Goal: Information Seeking & Learning: Learn about a topic

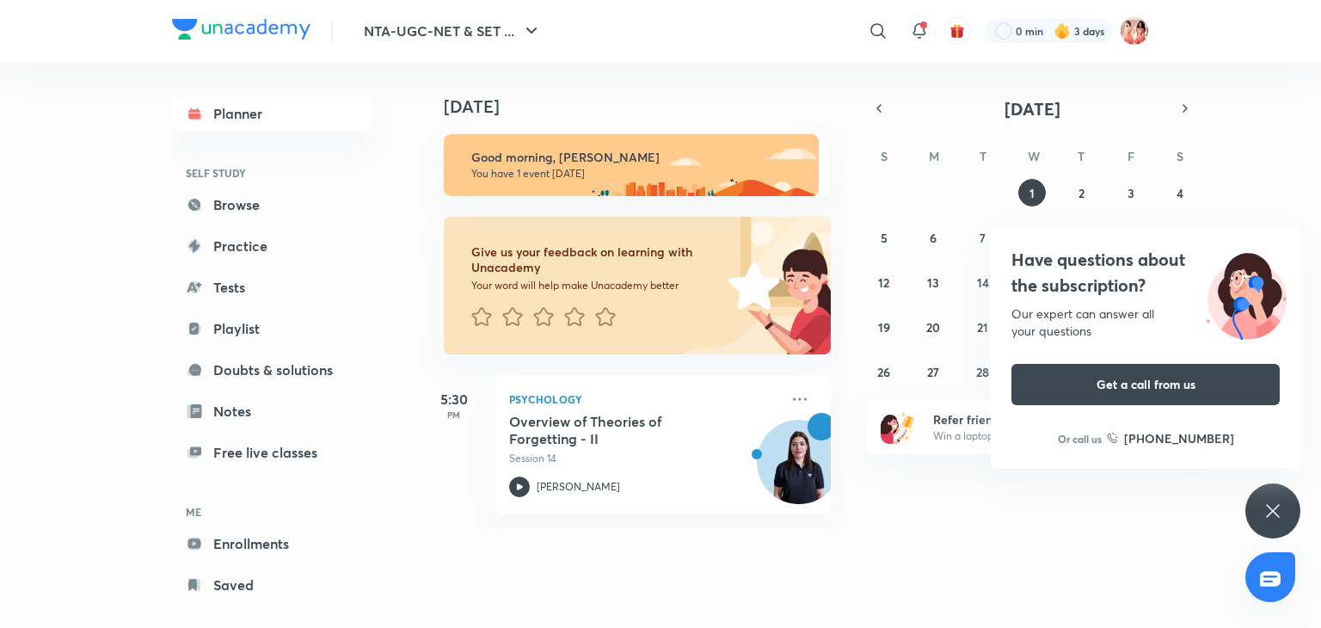
click at [1129, 324] on div "Our expert can answer all your questions" at bounding box center [1146, 322] width 268 height 34
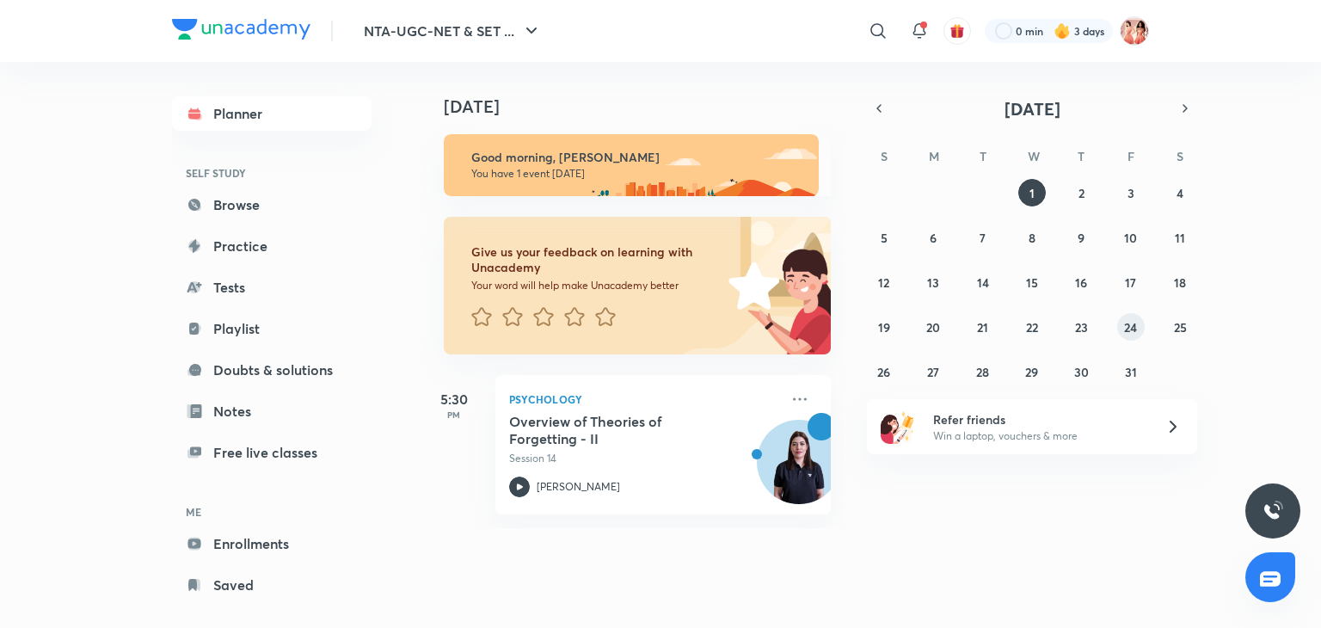
click at [1132, 338] on button "24" at bounding box center [1131, 327] width 28 height 28
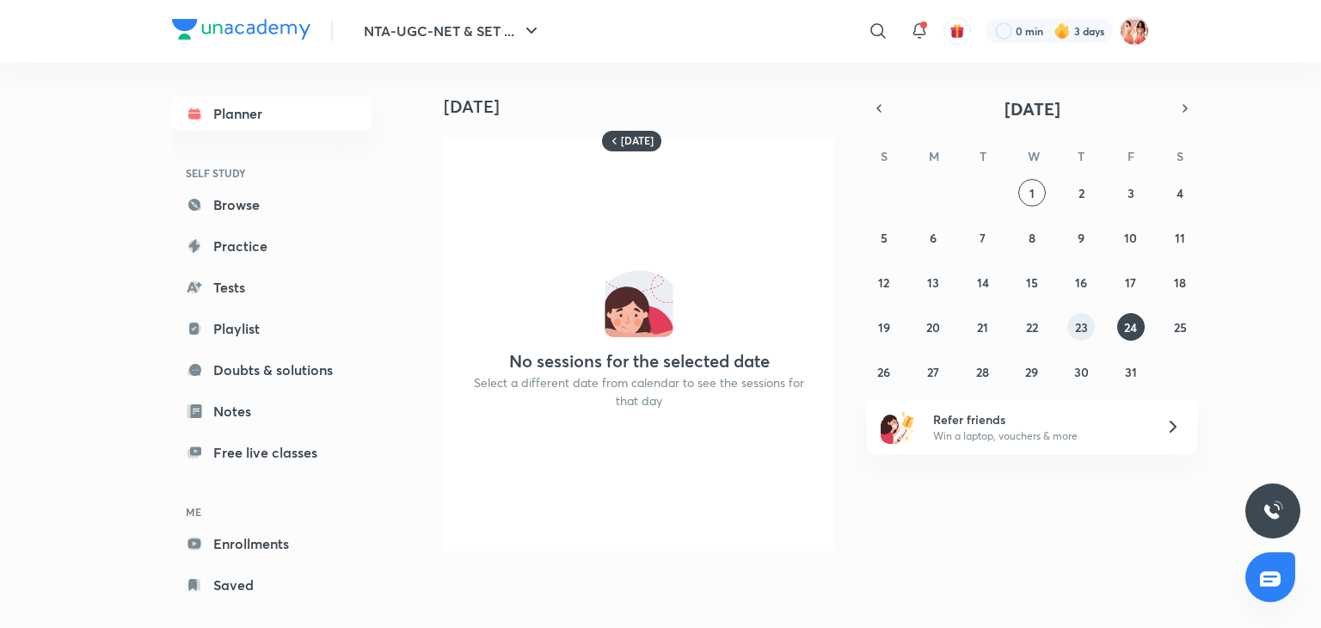
click at [1087, 328] on abbr "23" at bounding box center [1081, 327] width 13 height 16
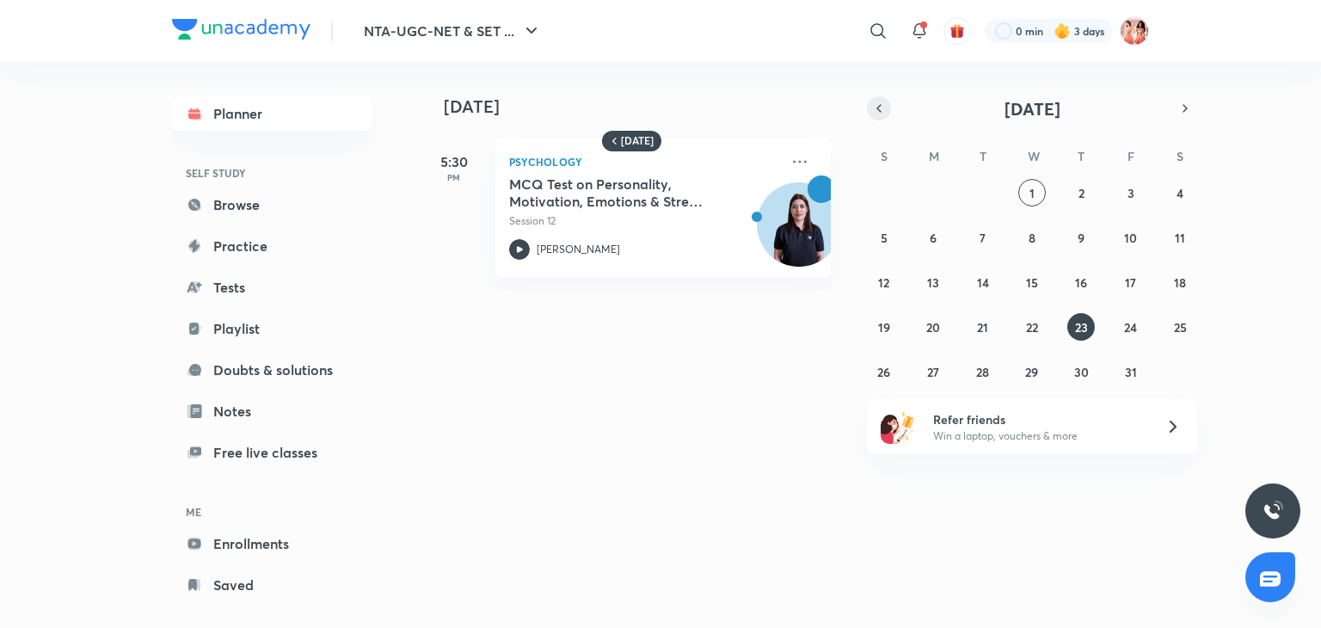
click at [883, 108] on icon "button" at bounding box center [879, 108] width 14 height 15
click at [1070, 329] on button "25" at bounding box center [1082, 327] width 28 height 28
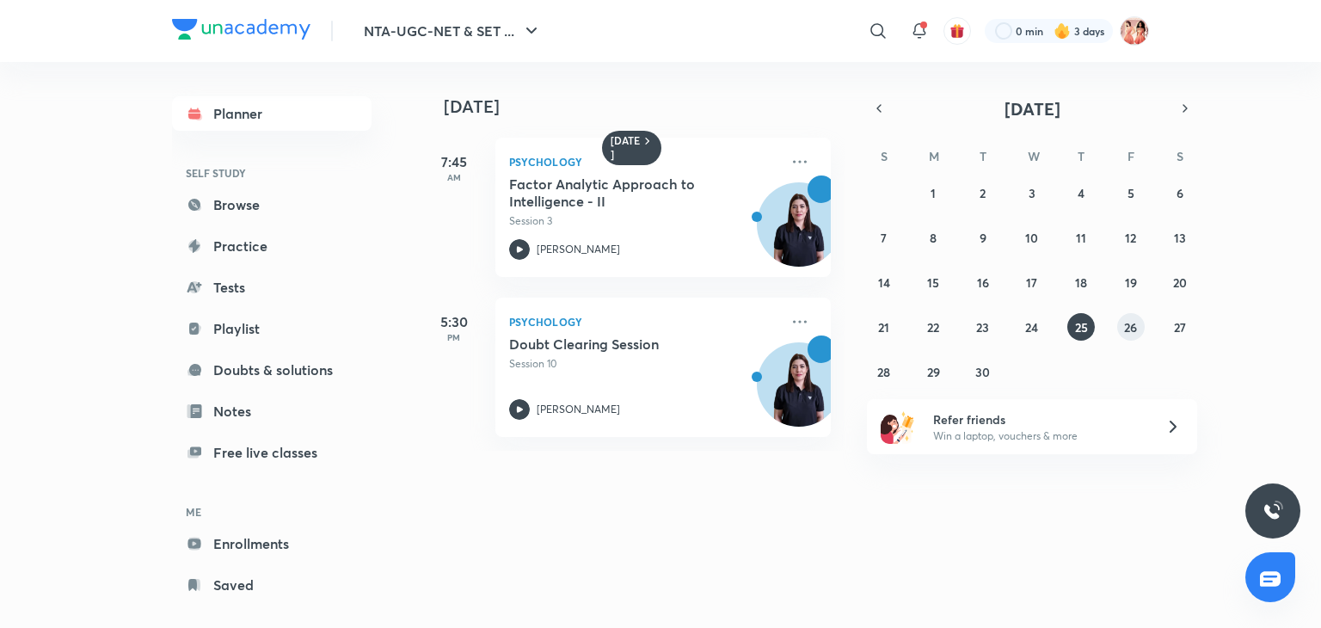
click at [1134, 324] on abbr "26" at bounding box center [1130, 327] width 13 height 16
click at [663, 366] on h5 "Multistore, Levels of processing & Other Models of Memory" at bounding box center [616, 353] width 214 height 34
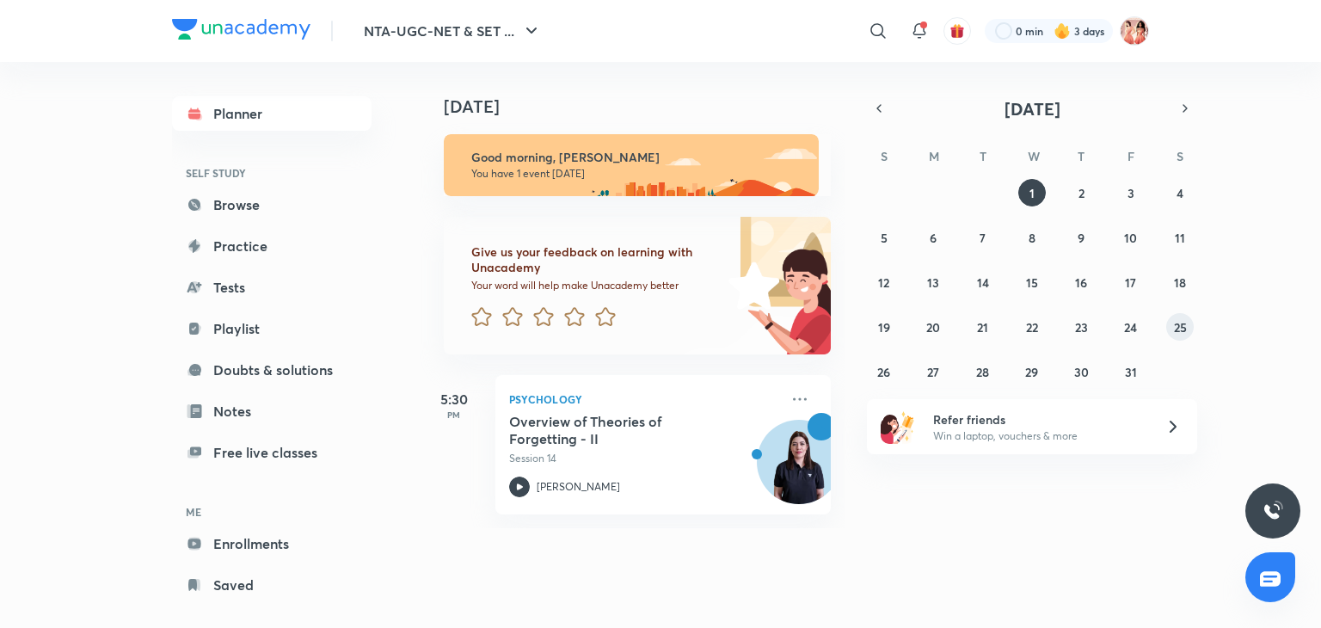
click at [1180, 328] on abbr "25" at bounding box center [1180, 327] width 13 height 16
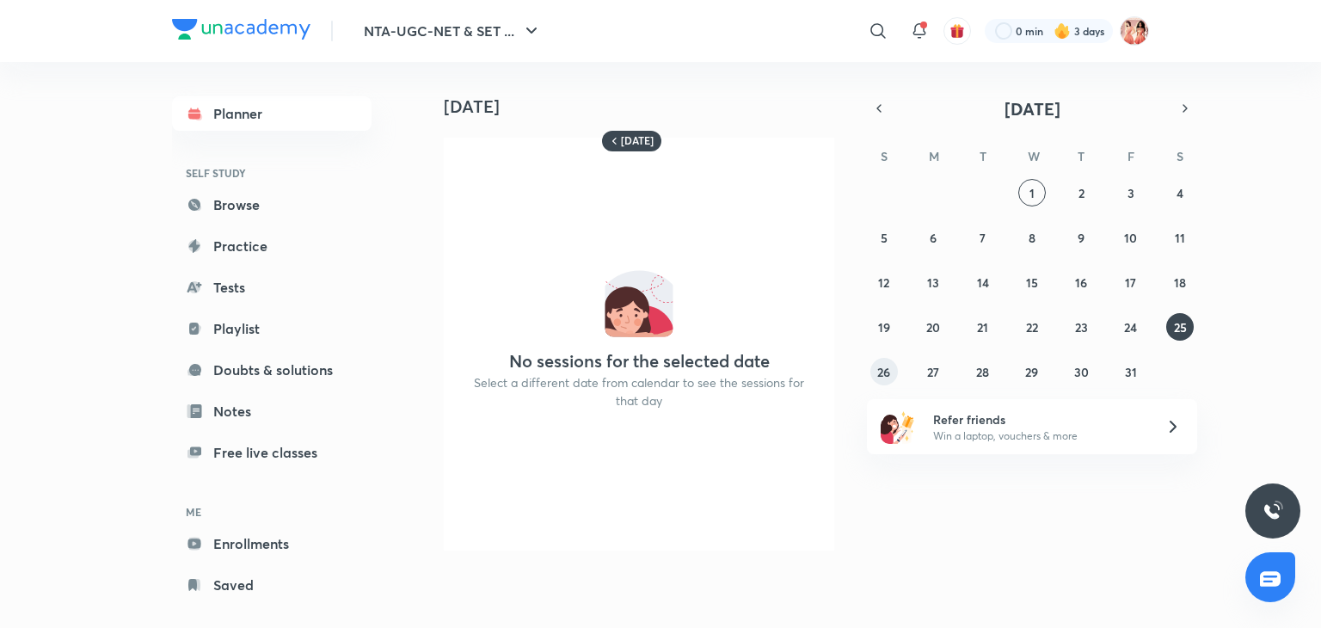
click at [885, 374] on abbr "26" at bounding box center [883, 372] width 13 height 16
click at [935, 369] on abbr "27" at bounding box center [933, 372] width 12 height 16
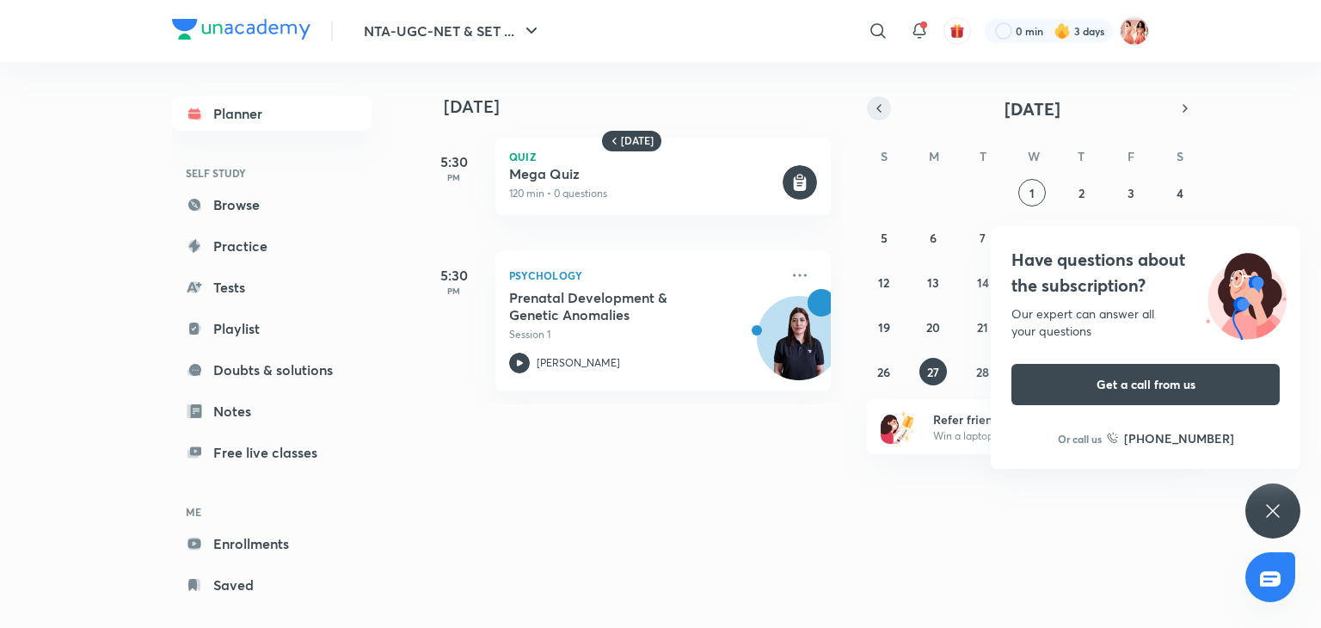
click at [878, 111] on icon "button" at bounding box center [879, 108] width 14 height 15
click at [1266, 531] on div "Have questions about the subscription? Our expert can answer all your questions…" at bounding box center [1273, 510] width 55 height 55
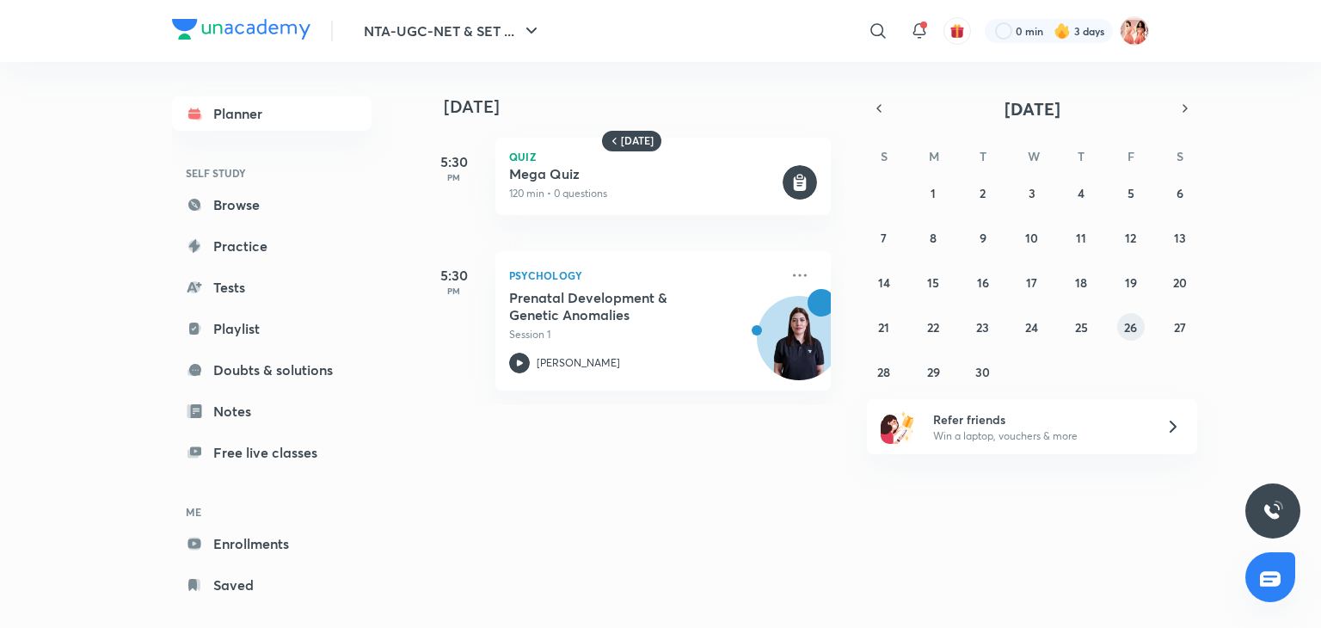
click at [1122, 329] on button "26" at bounding box center [1131, 327] width 28 height 28
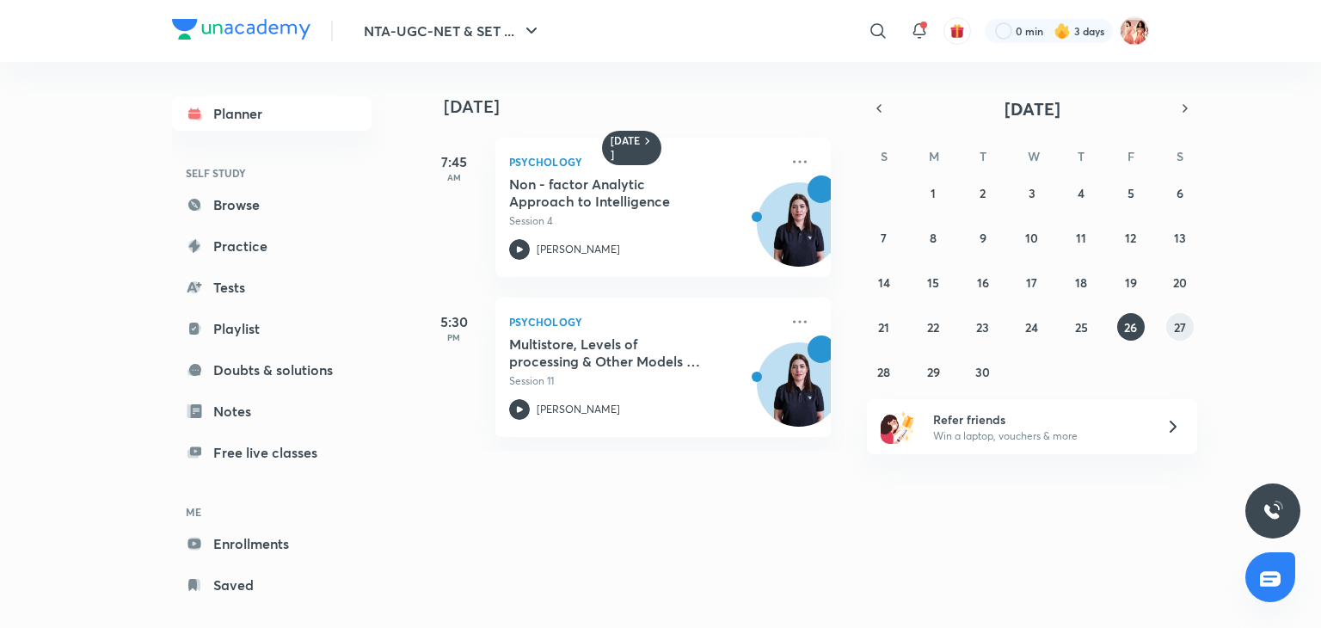
click at [1183, 329] on abbr "27" at bounding box center [1180, 327] width 12 height 16
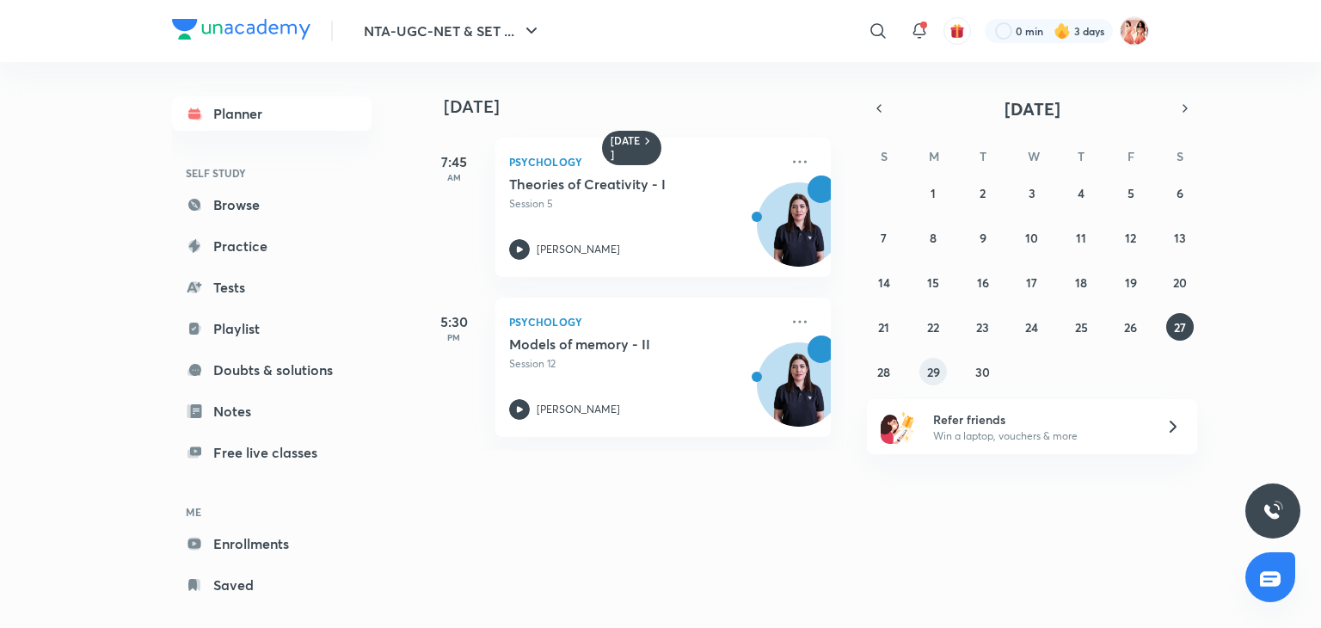
click at [940, 366] on button "29" at bounding box center [934, 372] width 28 height 28
click at [1179, 323] on abbr "27" at bounding box center [1180, 327] width 12 height 16
click at [946, 369] on div "31 1 2 3 4 5 6 7 8 9 10 11 12 13 14 15 16 17 18 19 20 21 22 23 24 25 26 27 28 2…" at bounding box center [1032, 282] width 330 height 206
click at [926, 370] on button "29" at bounding box center [934, 372] width 28 height 28
click at [977, 367] on abbr "30" at bounding box center [983, 372] width 15 height 16
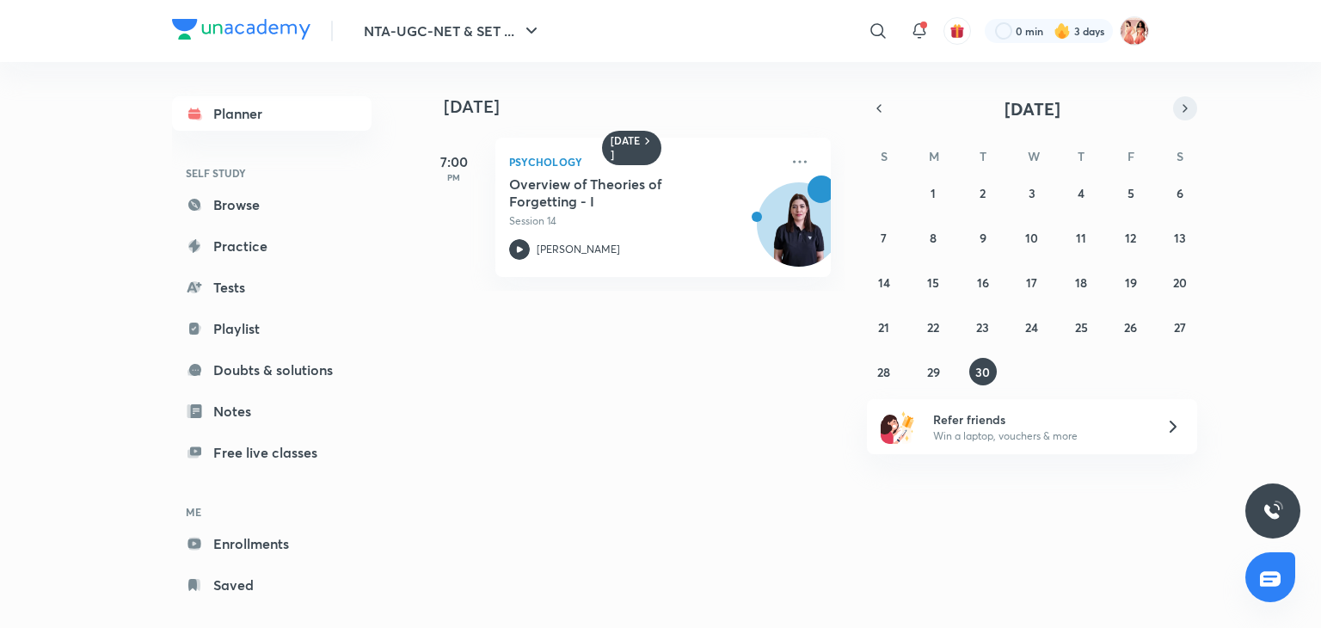
click at [1182, 119] on button "button" at bounding box center [1185, 108] width 24 height 24
click at [1034, 197] on abbr "1" at bounding box center [1032, 193] width 5 height 16
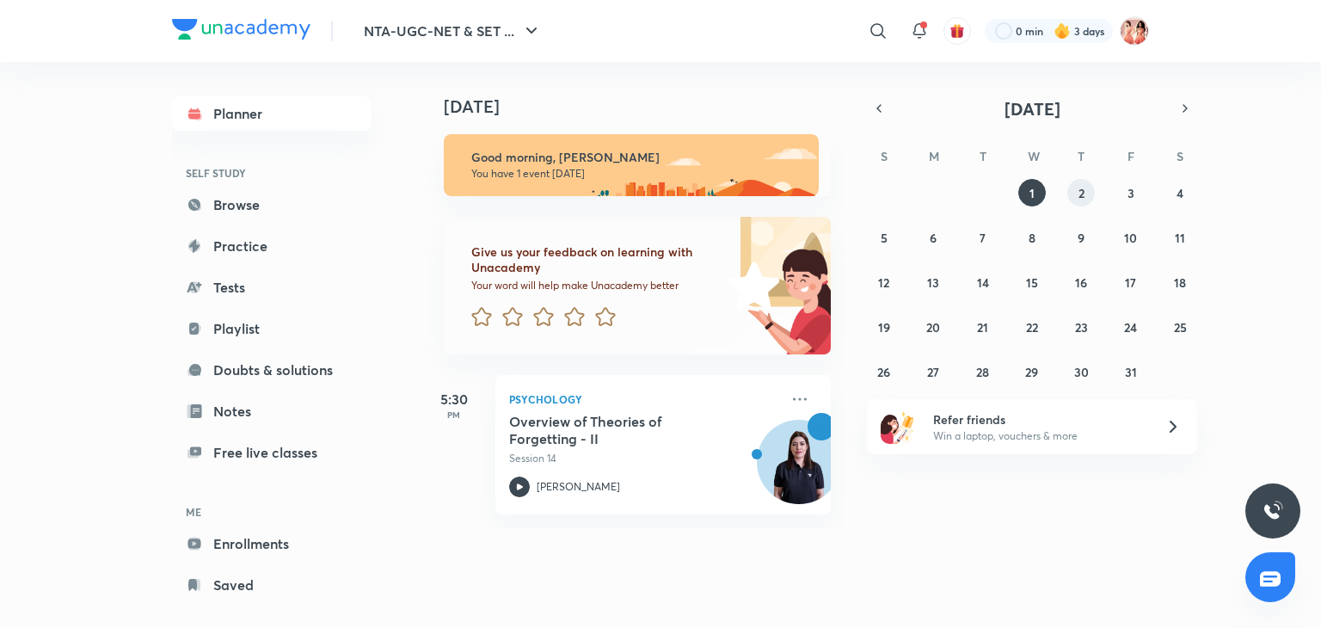
click at [1081, 183] on button "2" at bounding box center [1082, 193] width 28 height 28
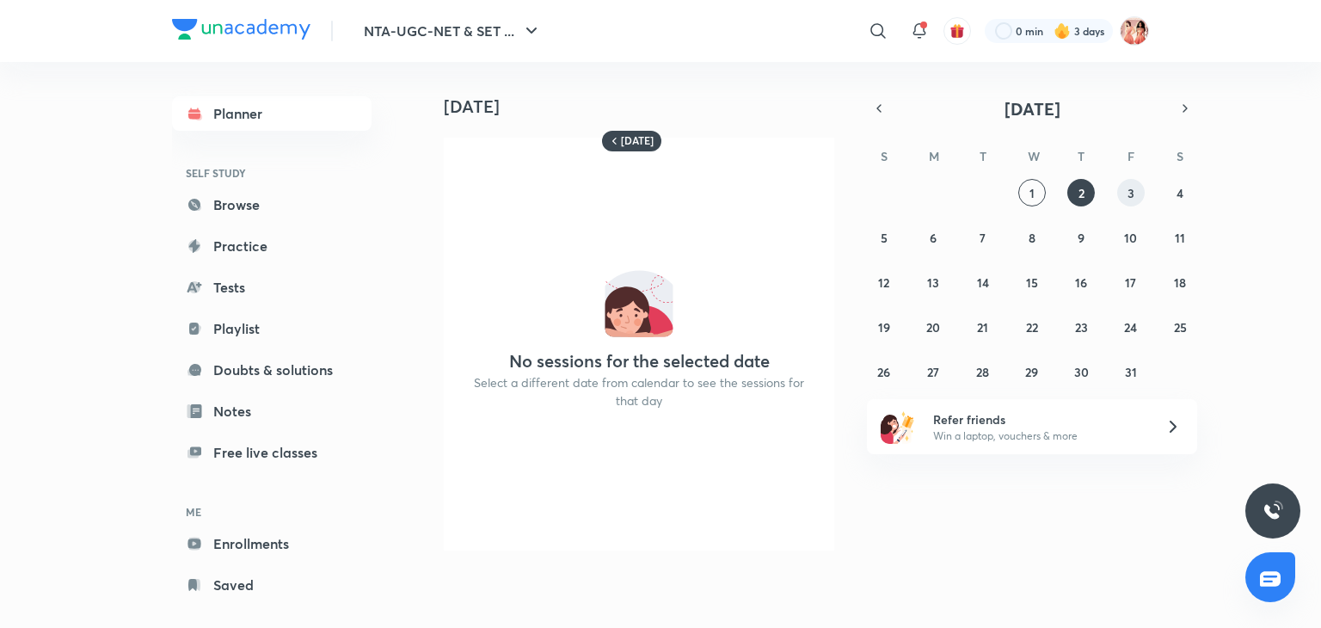
click at [1128, 194] on abbr "3" at bounding box center [1131, 193] width 7 height 16
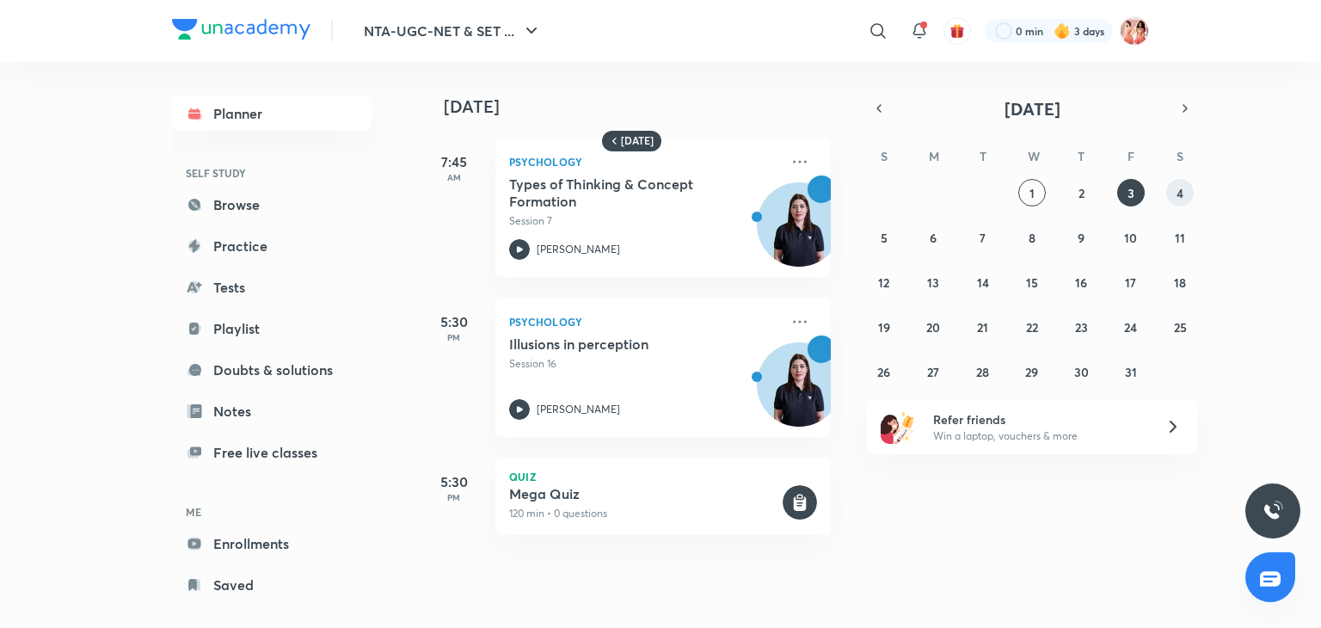
click at [1169, 183] on button "4" at bounding box center [1181, 193] width 28 height 28
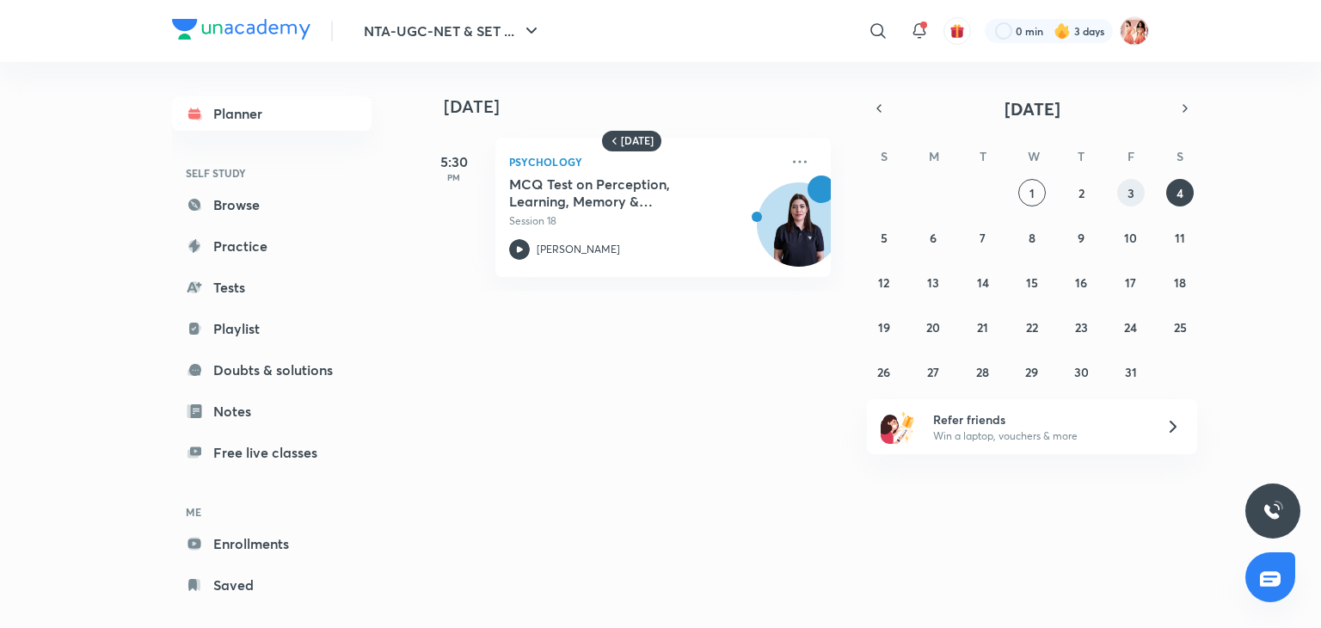
click at [1131, 188] on abbr "3" at bounding box center [1131, 193] width 7 height 16
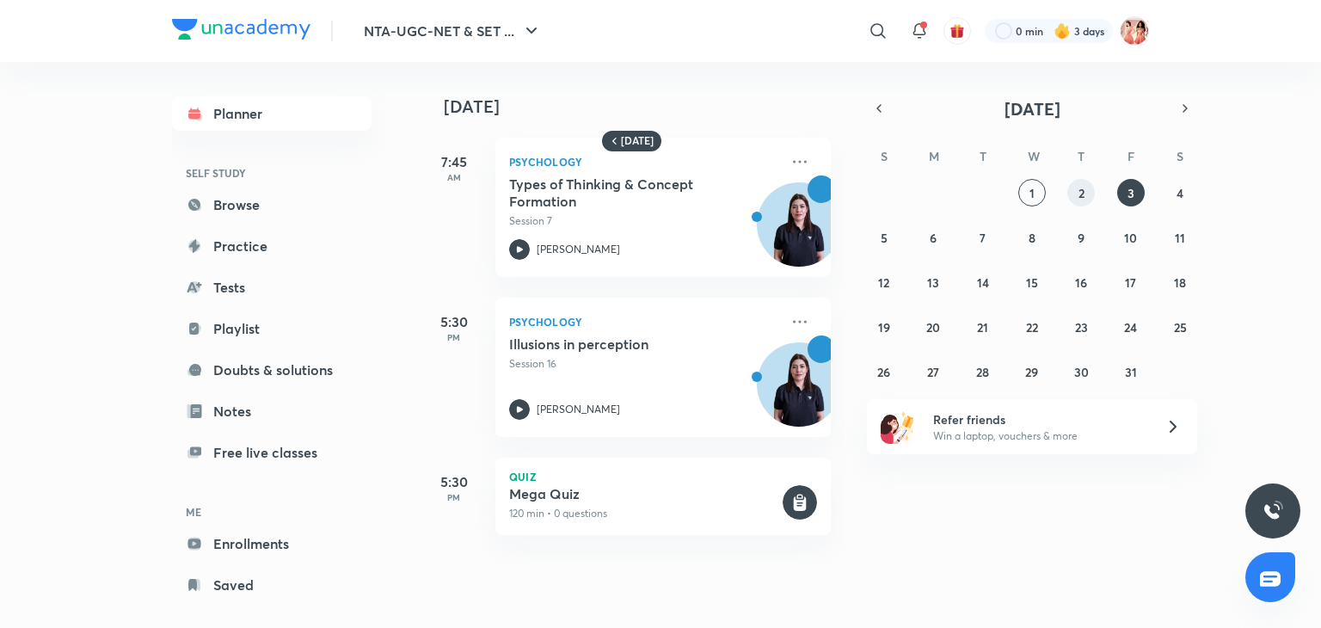
click at [1081, 189] on abbr "2" at bounding box center [1082, 193] width 6 height 16
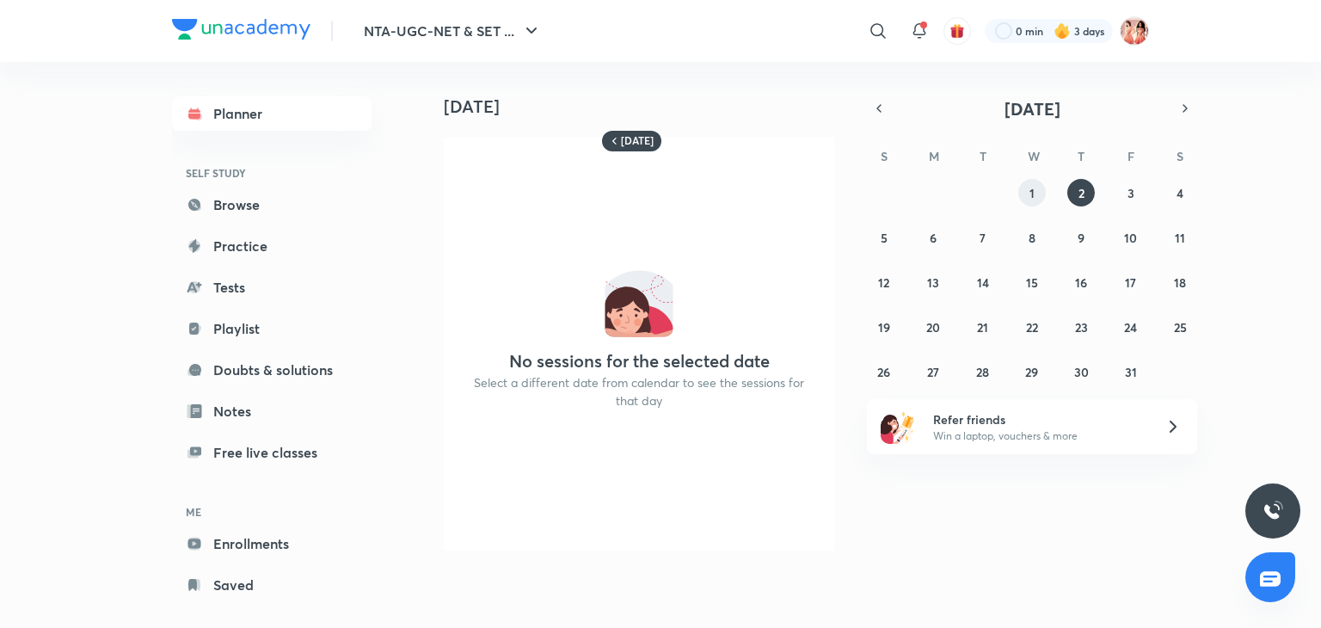
click at [1031, 192] on abbr "1" at bounding box center [1032, 193] width 5 height 16
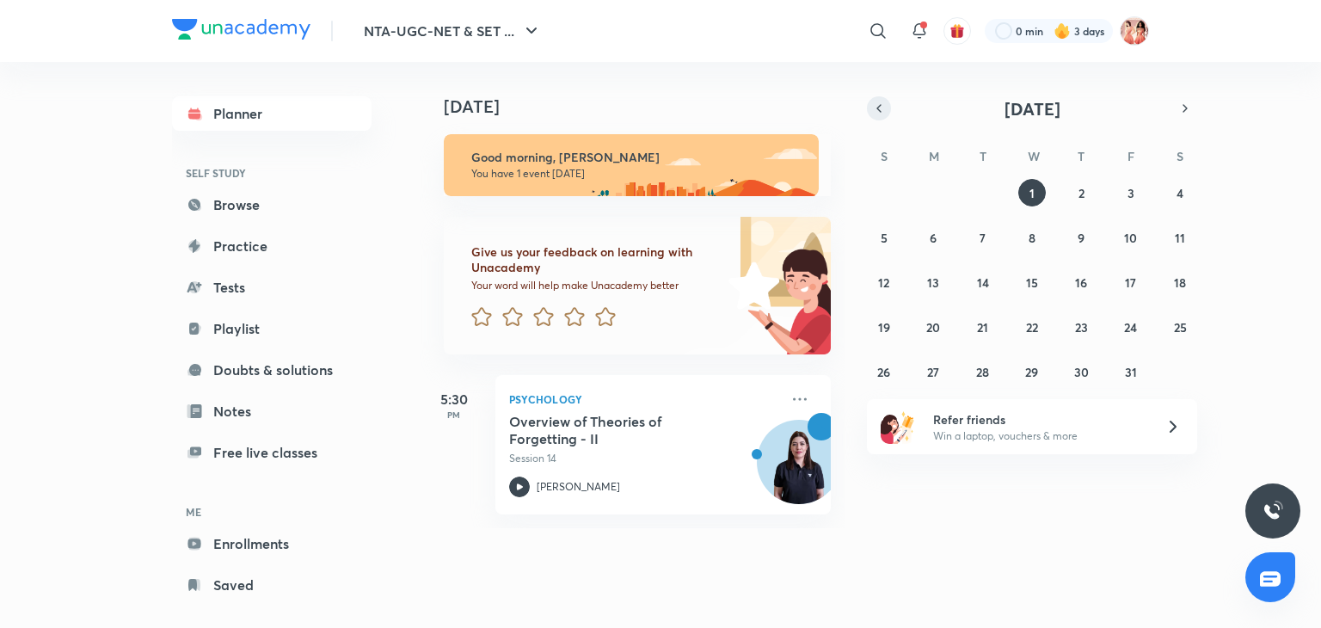
click at [882, 108] on icon "button" at bounding box center [879, 108] width 14 height 15
click at [982, 366] on abbr "30" at bounding box center [983, 372] width 15 height 16
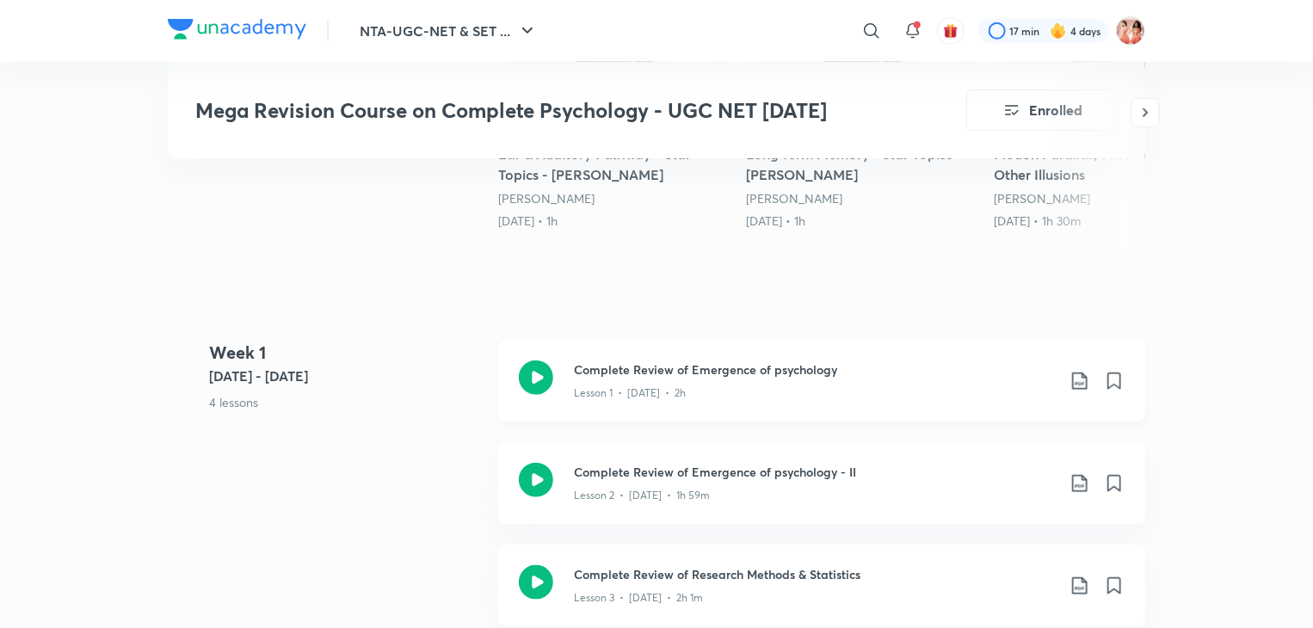
drag, startPoint x: 0, startPoint y: 0, endPoint x: 694, endPoint y: 362, distance: 783.0
click at [694, 379] on div "Lesson 1 • [DATE] • 2h" at bounding box center [815, 390] width 482 height 22
